Goal: Task Accomplishment & Management: Manage account settings

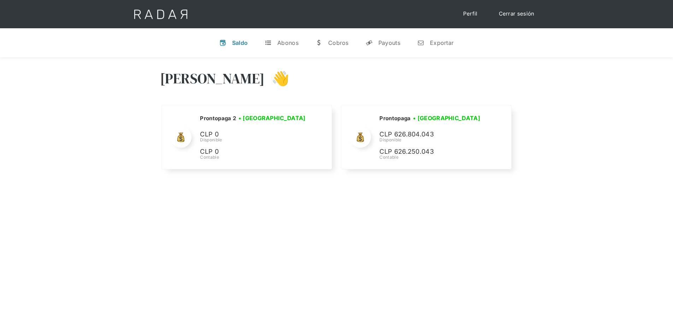
click at [511, 14] on link "Cerrar sesión" at bounding box center [516, 14] width 50 height 14
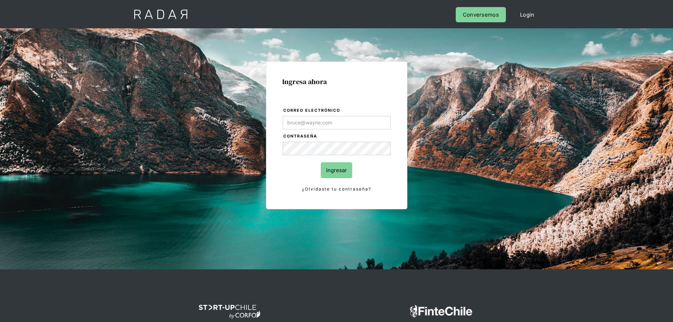
click at [339, 122] on input "Correo electrónico" at bounding box center [336, 122] width 108 height 13
type input "Evans@prontopaga.com"
